Goal: Transaction & Acquisition: Purchase product/service

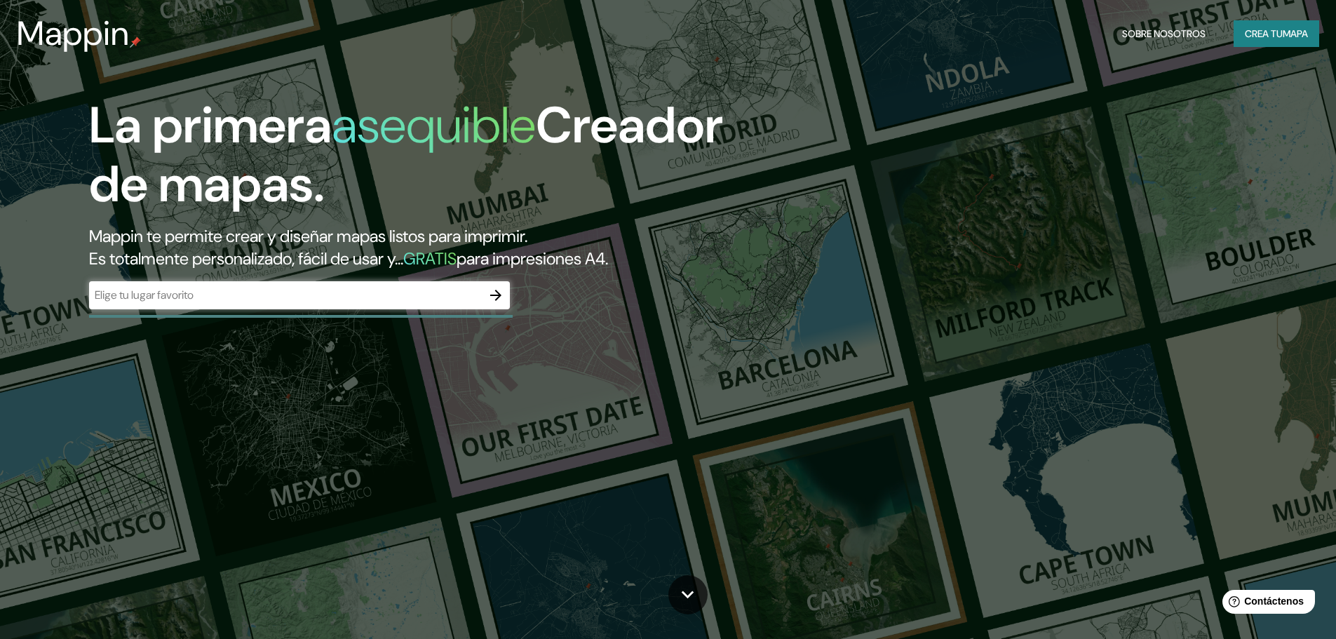
click at [357, 264] on font "Es totalmente personalizado, fácil de usar y..." at bounding box center [246, 259] width 314 height 22
click at [292, 290] on input "text" at bounding box center [285, 295] width 393 height 16
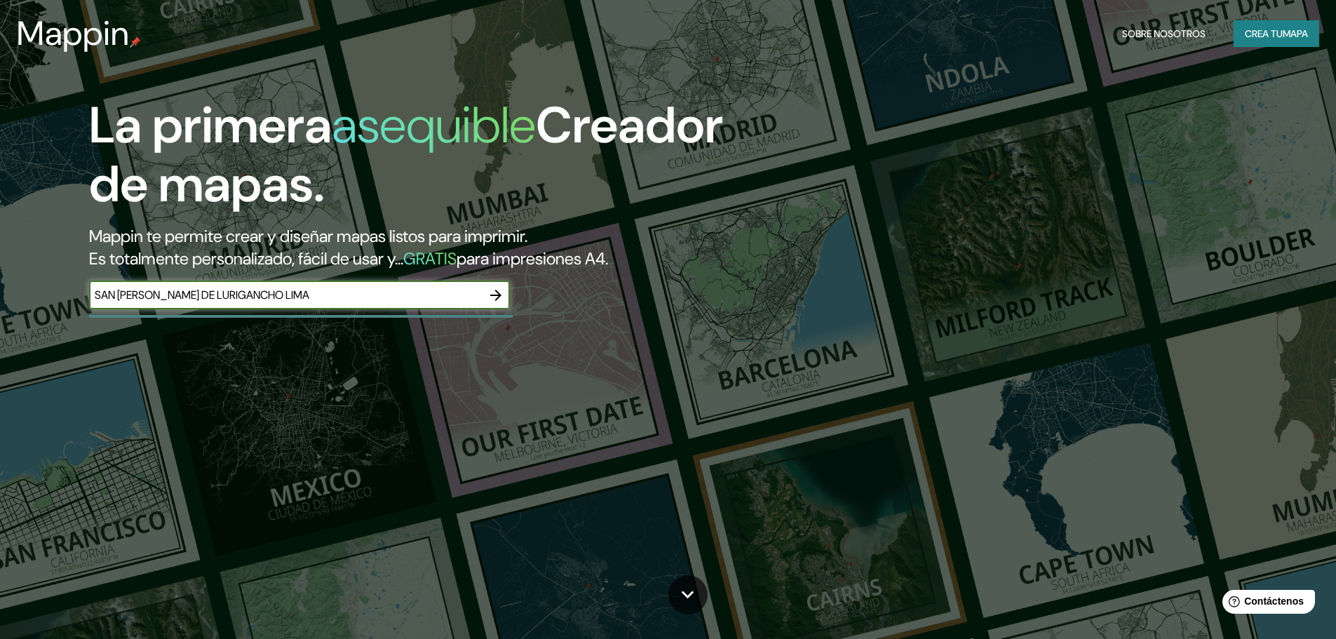
type input "SAN [PERSON_NAME] DE LURIGANCHO LIMA"
click at [492, 285] on button "button" at bounding box center [496, 295] width 28 height 28
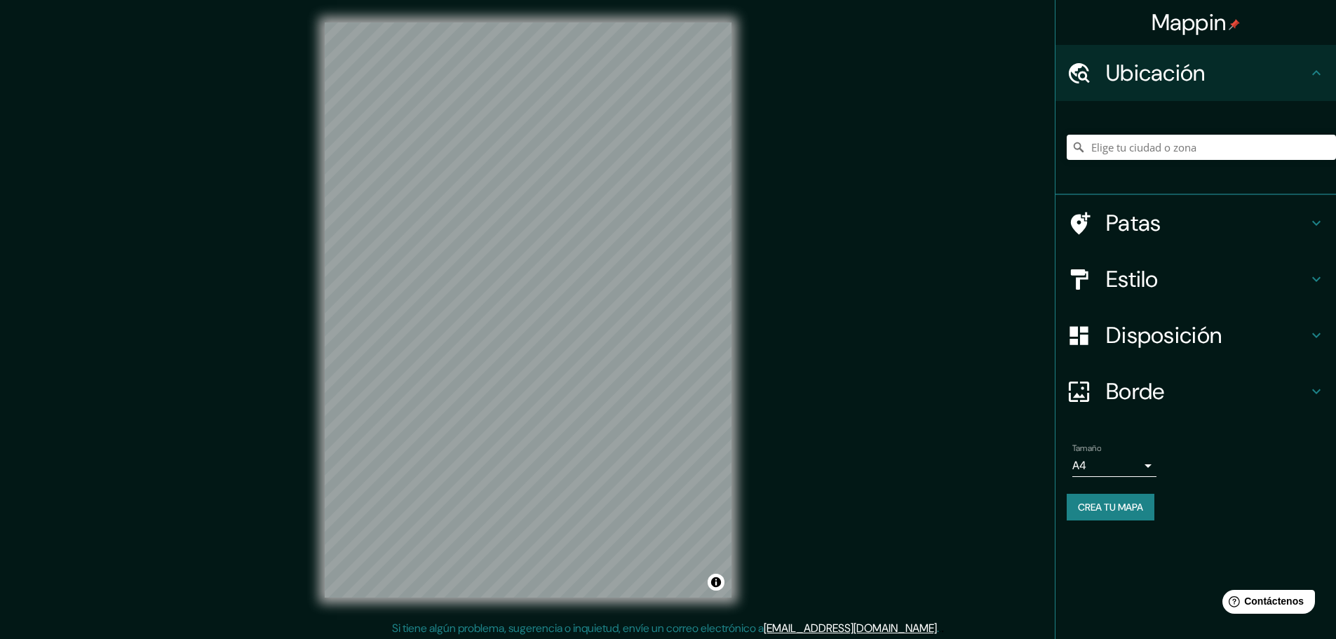
click at [1187, 229] on h4 "Patas" at bounding box center [1207, 223] width 202 height 28
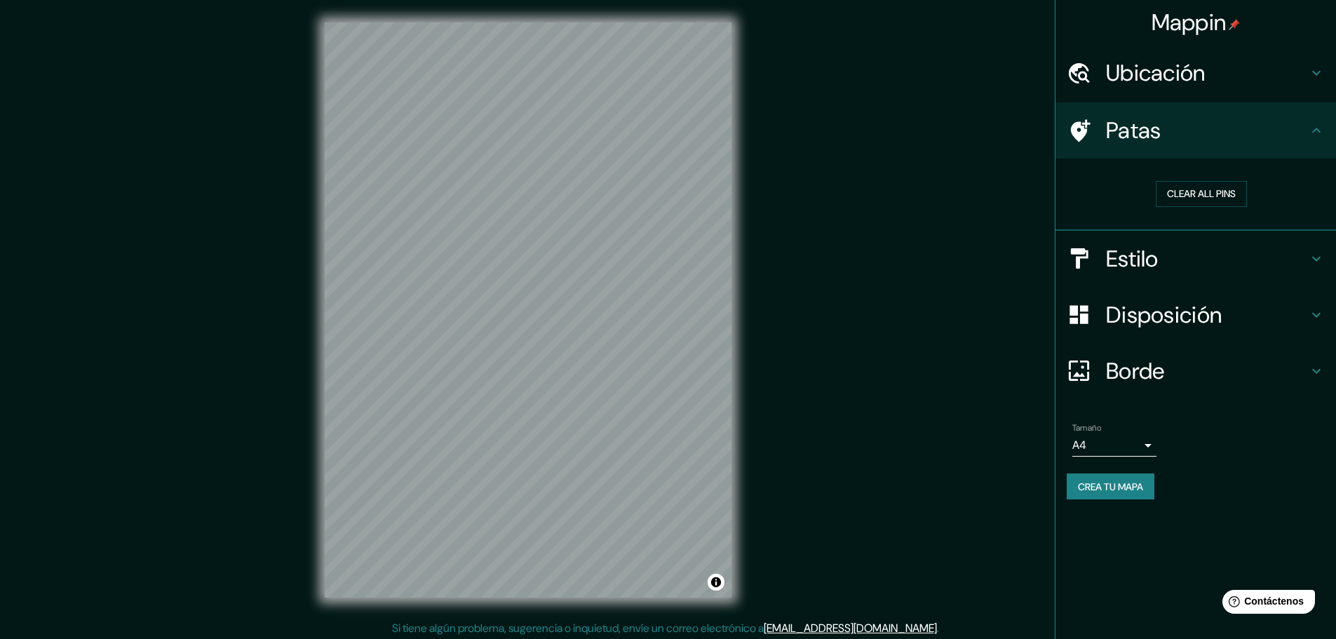
click at [1167, 260] on h4 "Estilo" at bounding box center [1207, 259] width 202 height 28
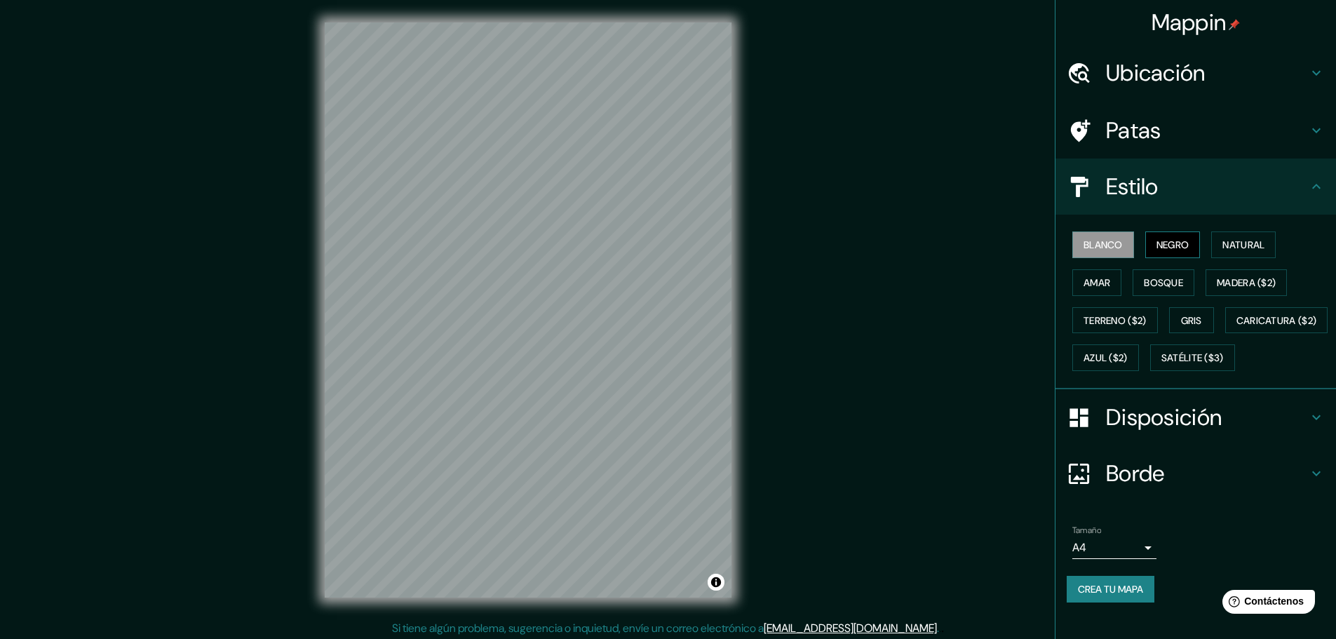
click at [1156, 245] on font "Negro" at bounding box center [1172, 244] width 33 height 13
click at [1242, 245] on font "Natural" at bounding box center [1243, 244] width 42 height 13
click at [1240, 285] on font "Madera ($2)" at bounding box center [1246, 282] width 59 height 13
click at [1184, 291] on button "Bosque" at bounding box center [1163, 282] width 62 height 27
click at [1090, 273] on font "Amar" at bounding box center [1096, 282] width 27 height 18
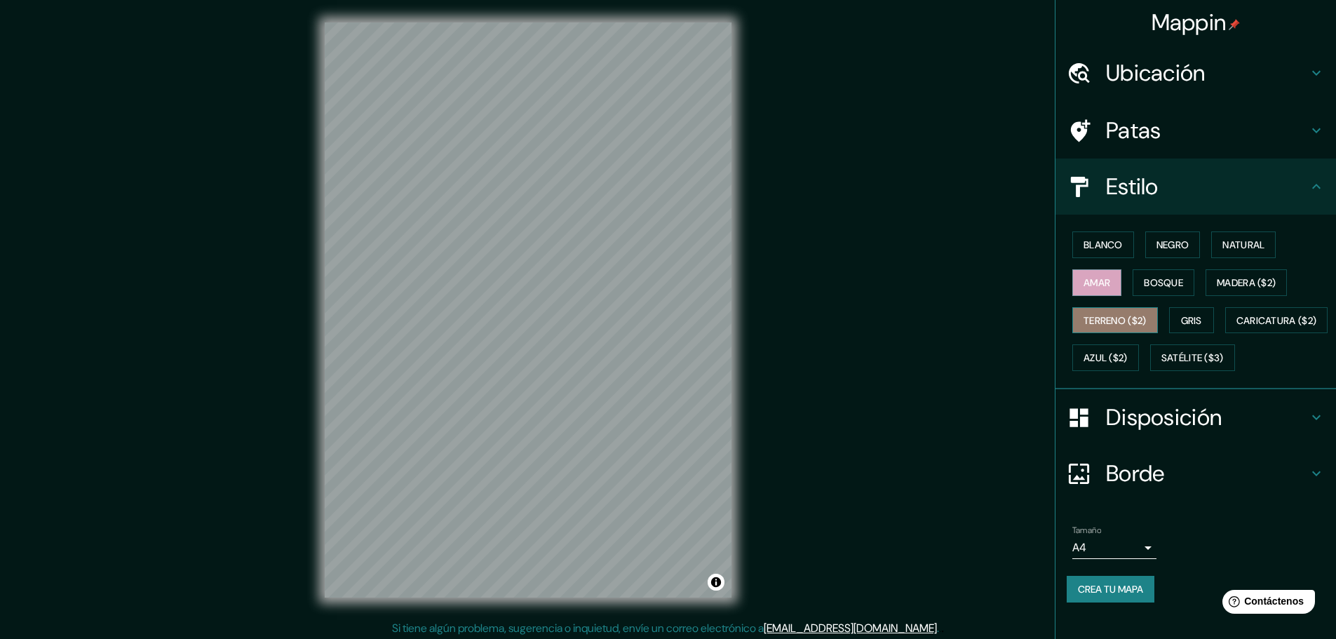
click at [1112, 320] on font "Terreno ($2)" at bounding box center [1114, 320] width 63 height 13
click at [1186, 320] on font "Gris" at bounding box center [1191, 320] width 21 height 13
click at [1139, 346] on button "Azul ($2)" at bounding box center [1105, 357] width 67 height 27
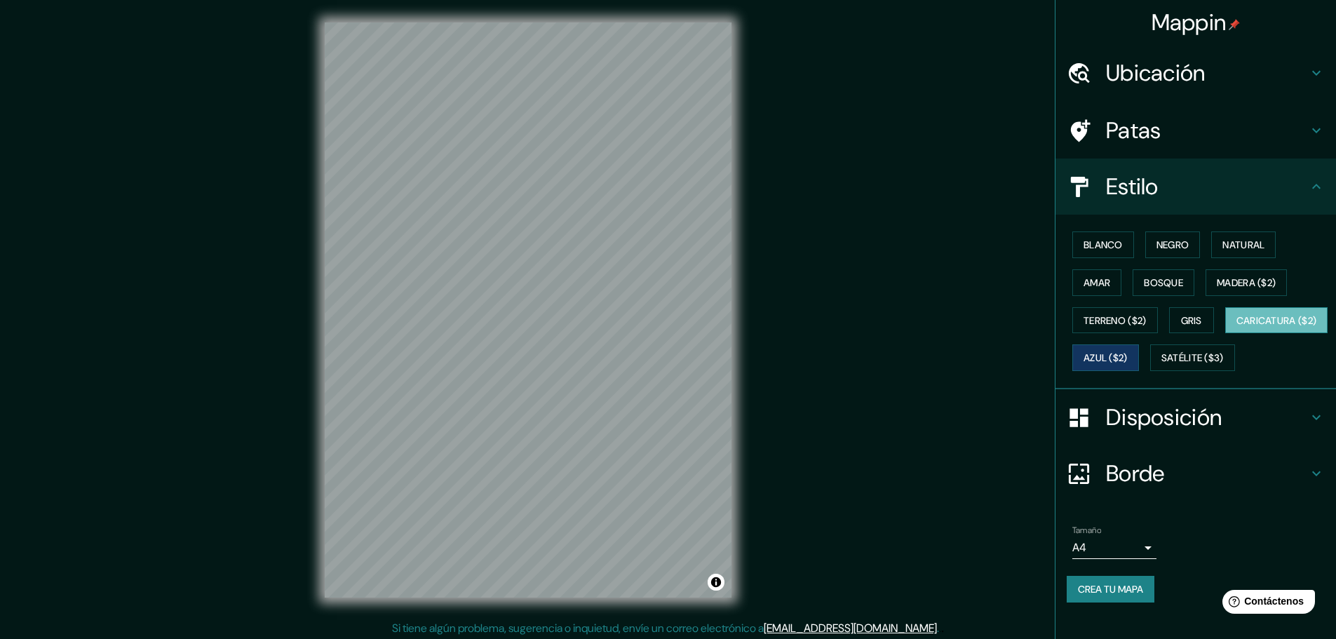
click at [1236, 327] on font "Caricatura ($2)" at bounding box center [1276, 320] width 81 height 13
click at [1150, 371] on button "Satélite ($3)" at bounding box center [1192, 357] width 85 height 27
click at [1127, 362] on font "Azul ($2)" at bounding box center [1105, 358] width 44 height 13
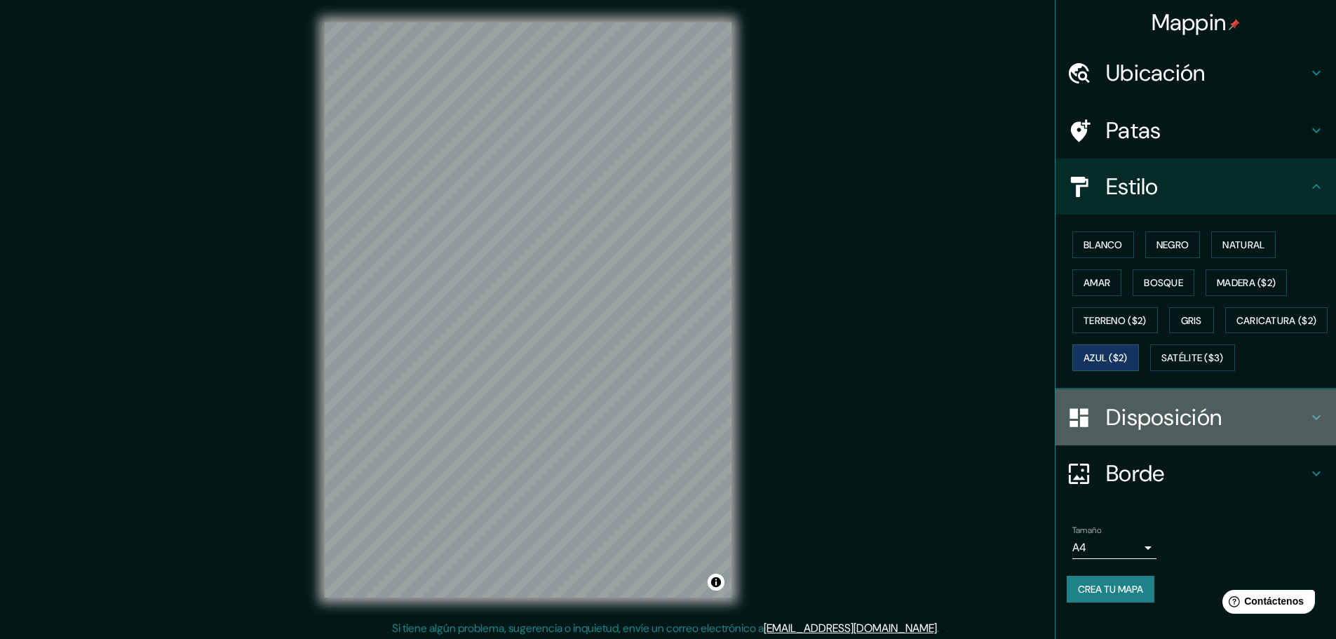
click at [1181, 432] on font "Disposición" at bounding box center [1164, 416] width 116 height 29
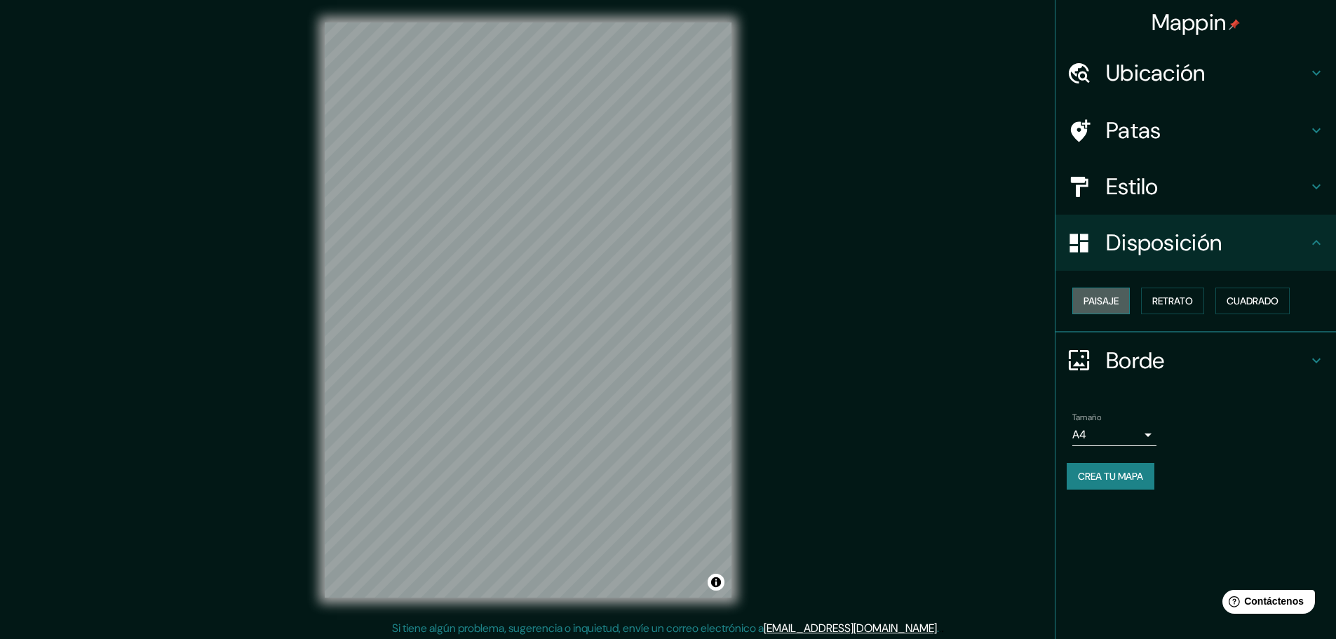
click at [1109, 293] on font "Paisaje" at bounding box center [1100, 301] width 35 height 18
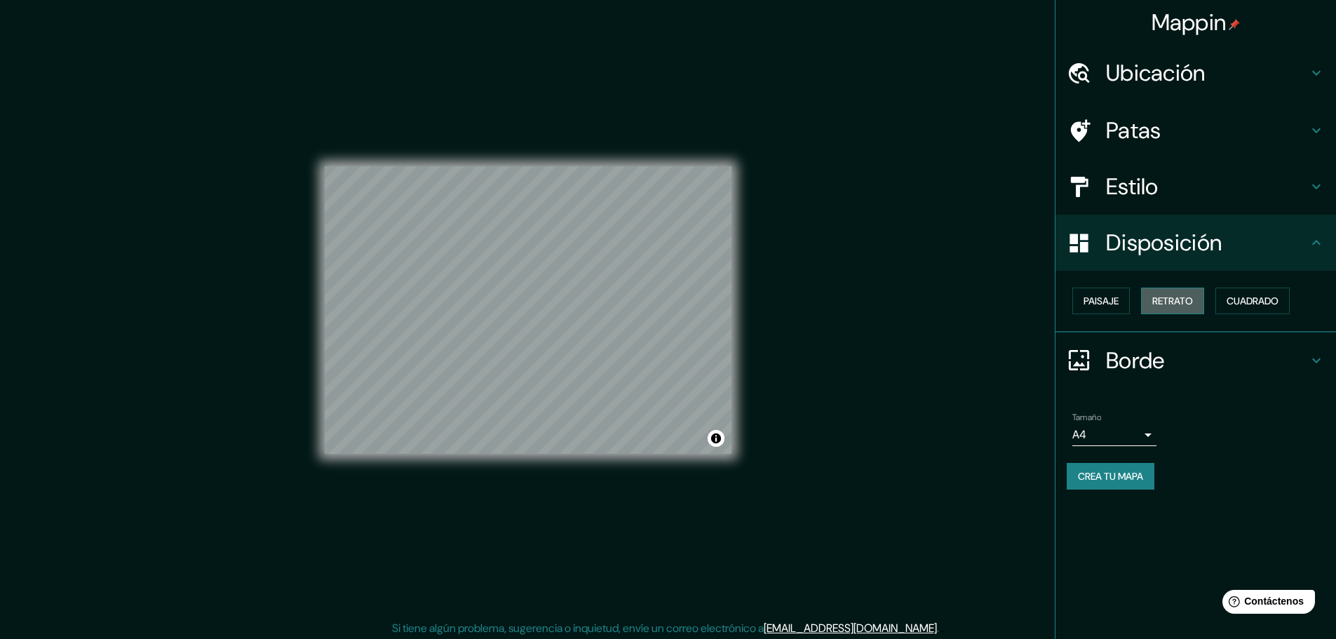
click at [1186, 298] on font "Retrato" at bounding box center [1172, 300] width 41 height 13
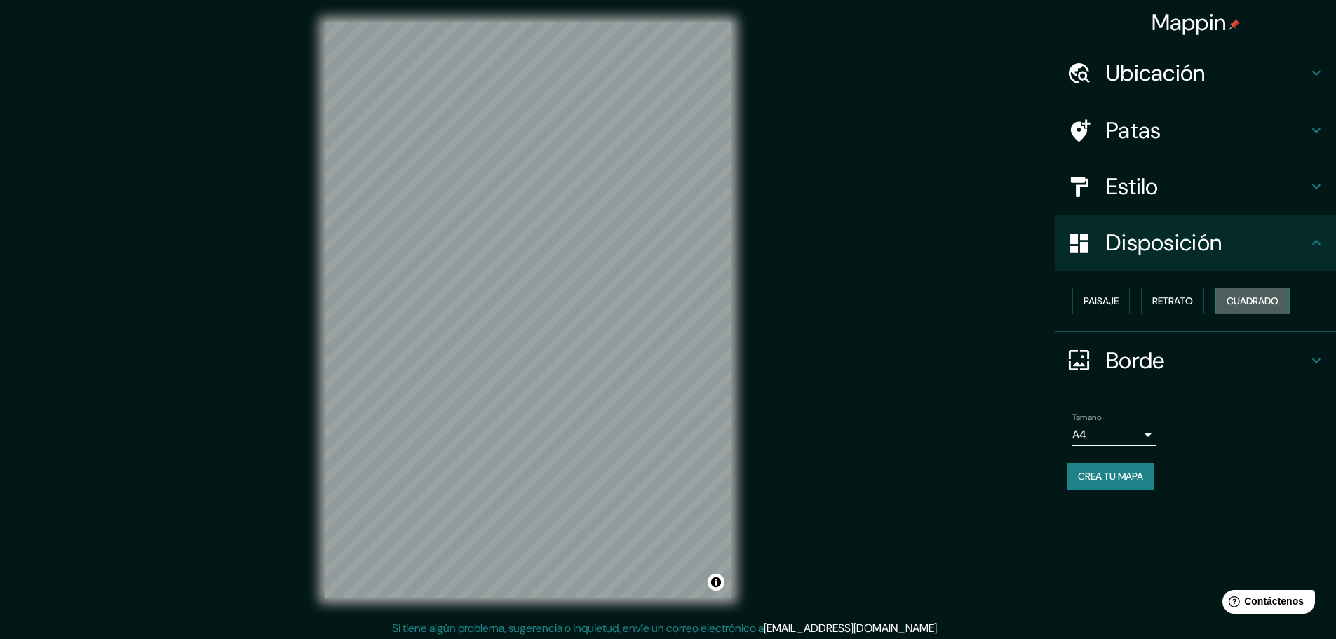
click at [1249, 306] on font "Cuadrado" at bounding box center [1252, 300] width 52 height 13
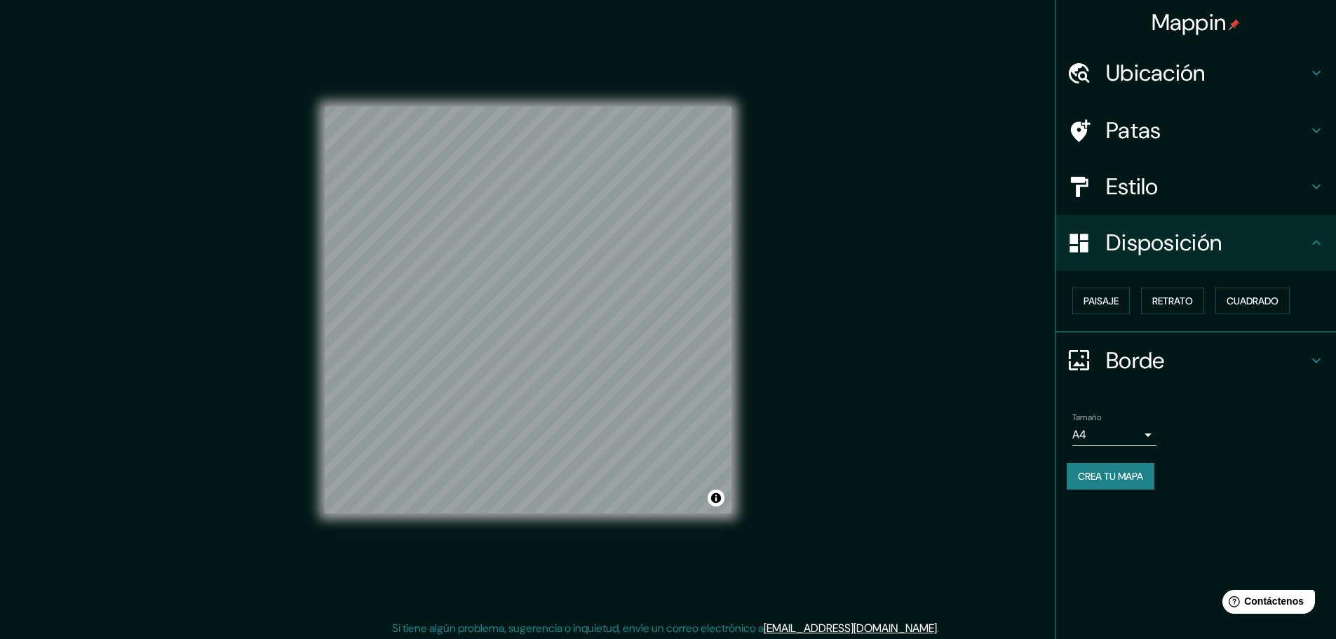
click at [1162, 188] on h4 "Estilo" at bounding box center [1207, 186] width 202 height 28
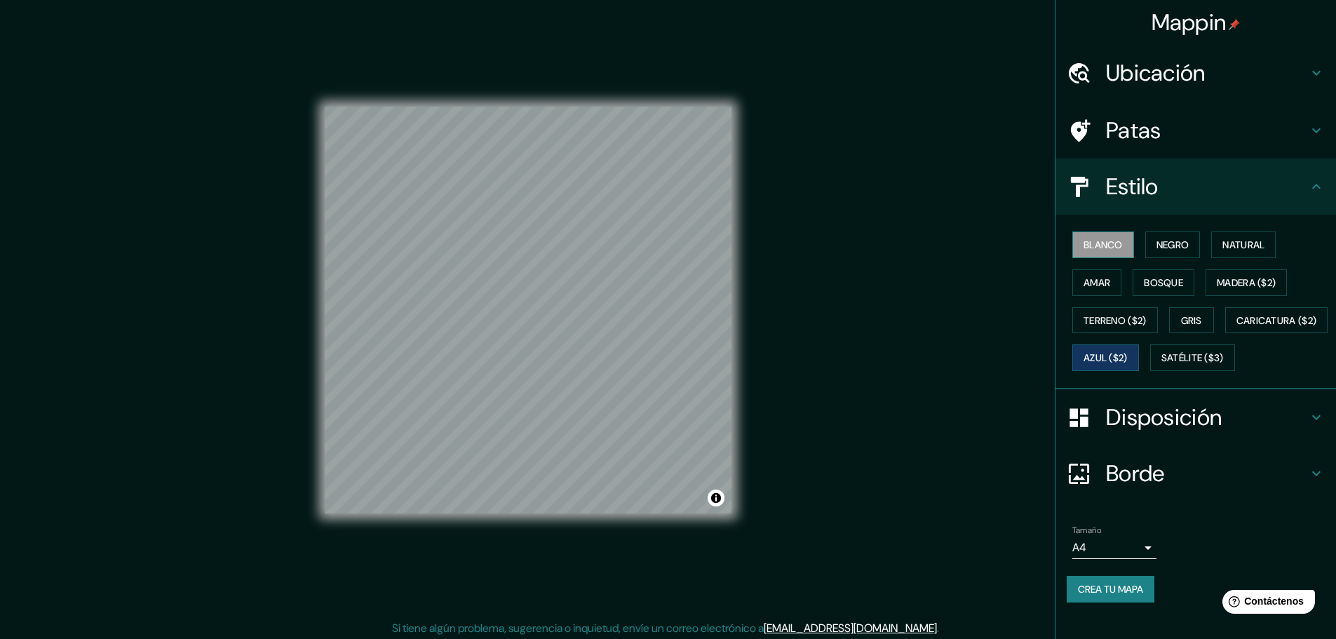
click at [1114, 235] on button "Blanco" at bounding box center [1103, 244] width 62 height 27
click at [1146, 236] on button "Negro" at bounding box center [1172, 244] width 55 height 27
click at [1271, 233] on div "Blanco Negro Natural Amar Bosque Madera ($2) Terreno ($2) Gris Caricatura ($2) …" at bounding box center [1200, 301] width 269 height 151
click at [1252, 252] on font "Natural" at bounding box center [1243, 245] width 42 height 18
click at [1086, 274] on font "Amar" at bounding box center [1096, 282] width 27 height 18
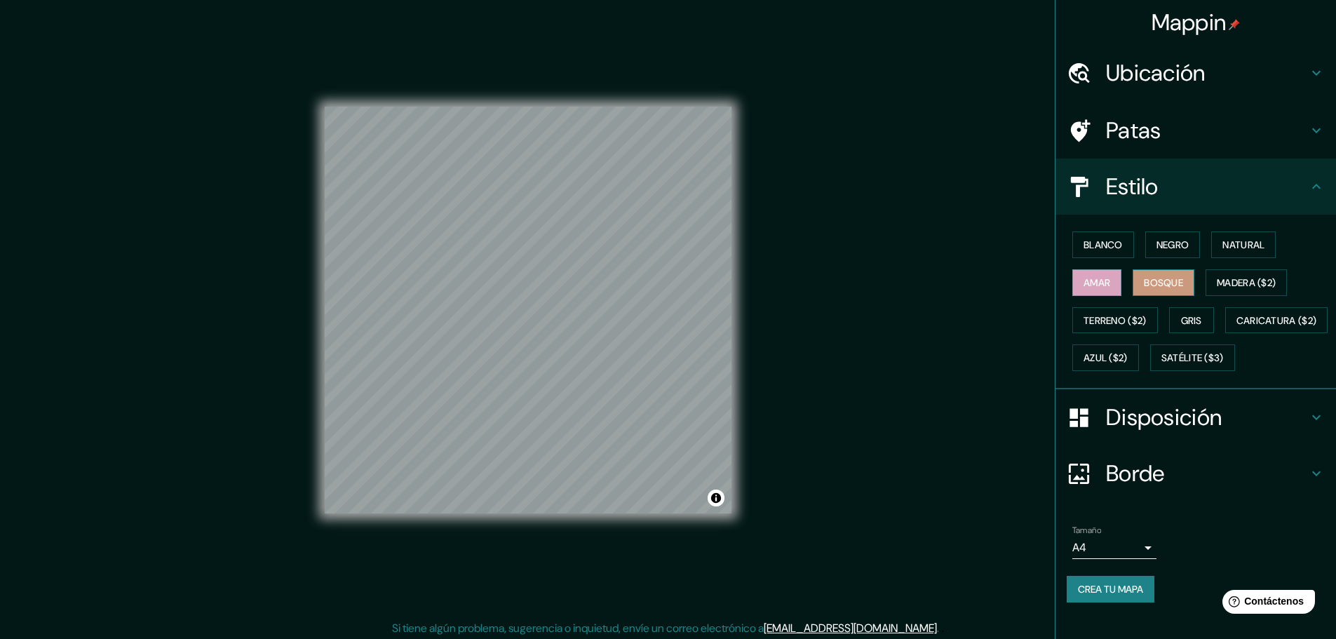
click at [1179, 282] on button "Bosque" at bounding box center [1163, 282] width 62 height 27
click at [1280, 285] on button "Madera ($2)" at bounding box center [1245, 282] width 81 height 27
